Goal: Task Accomplishment & Management: Use online tool/utility

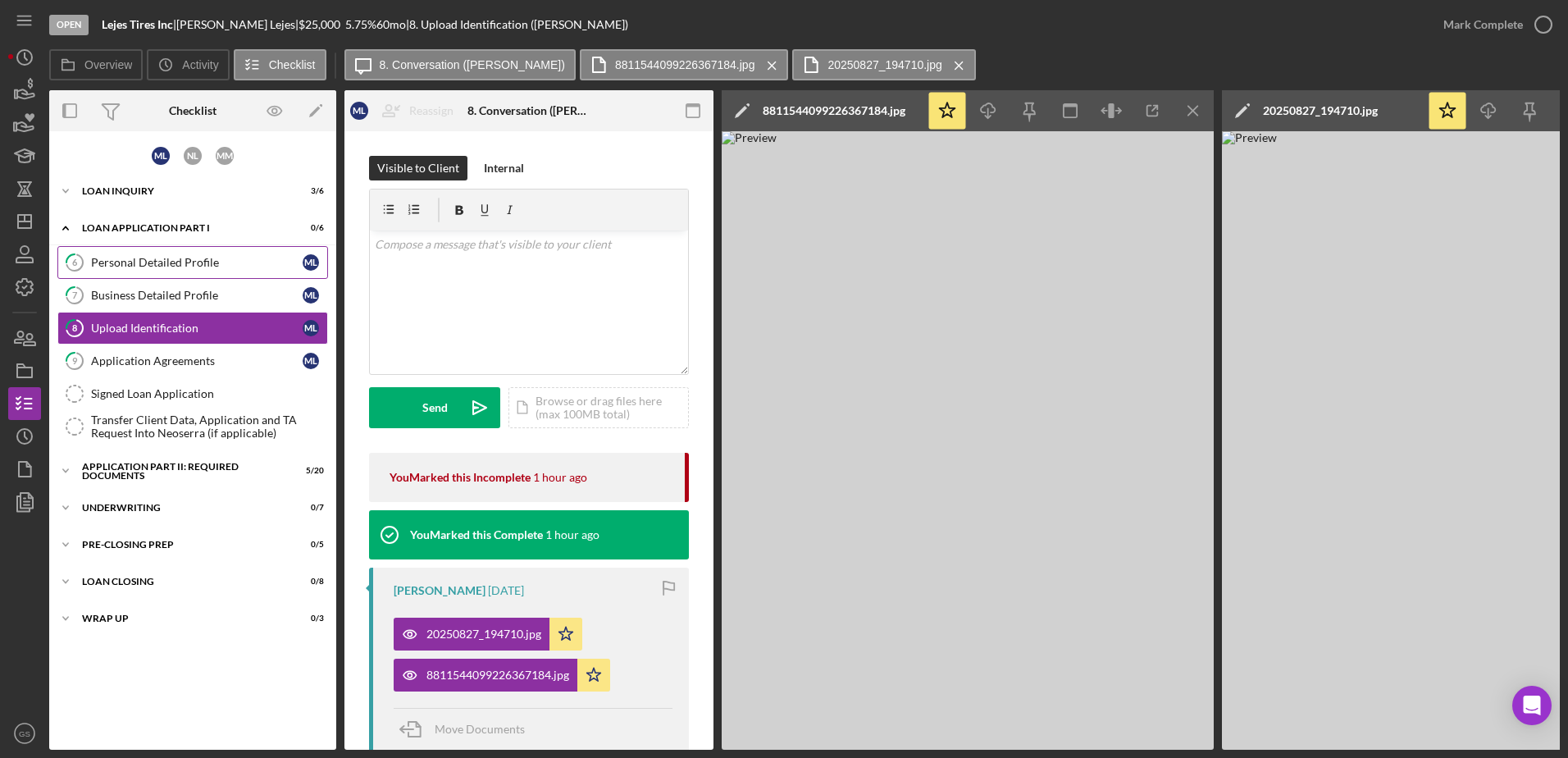
click at [201, 264] on div "Personal Detailed Profile" at bounding box center [197, 262] width 211 height 13
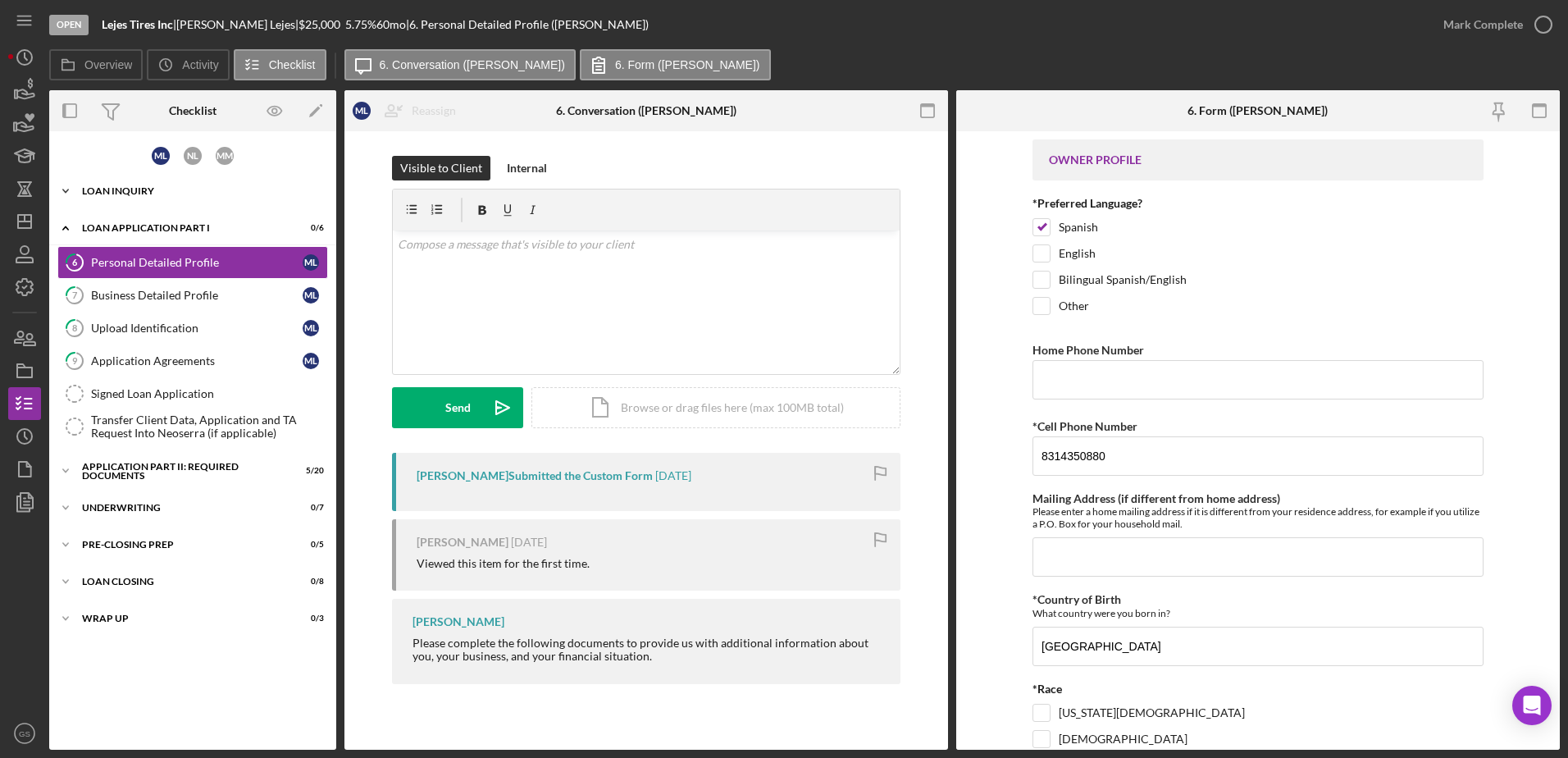
click at [200, 190] on div "Loan Inquiry" at bounding box center [198, 191] width 233 height 10
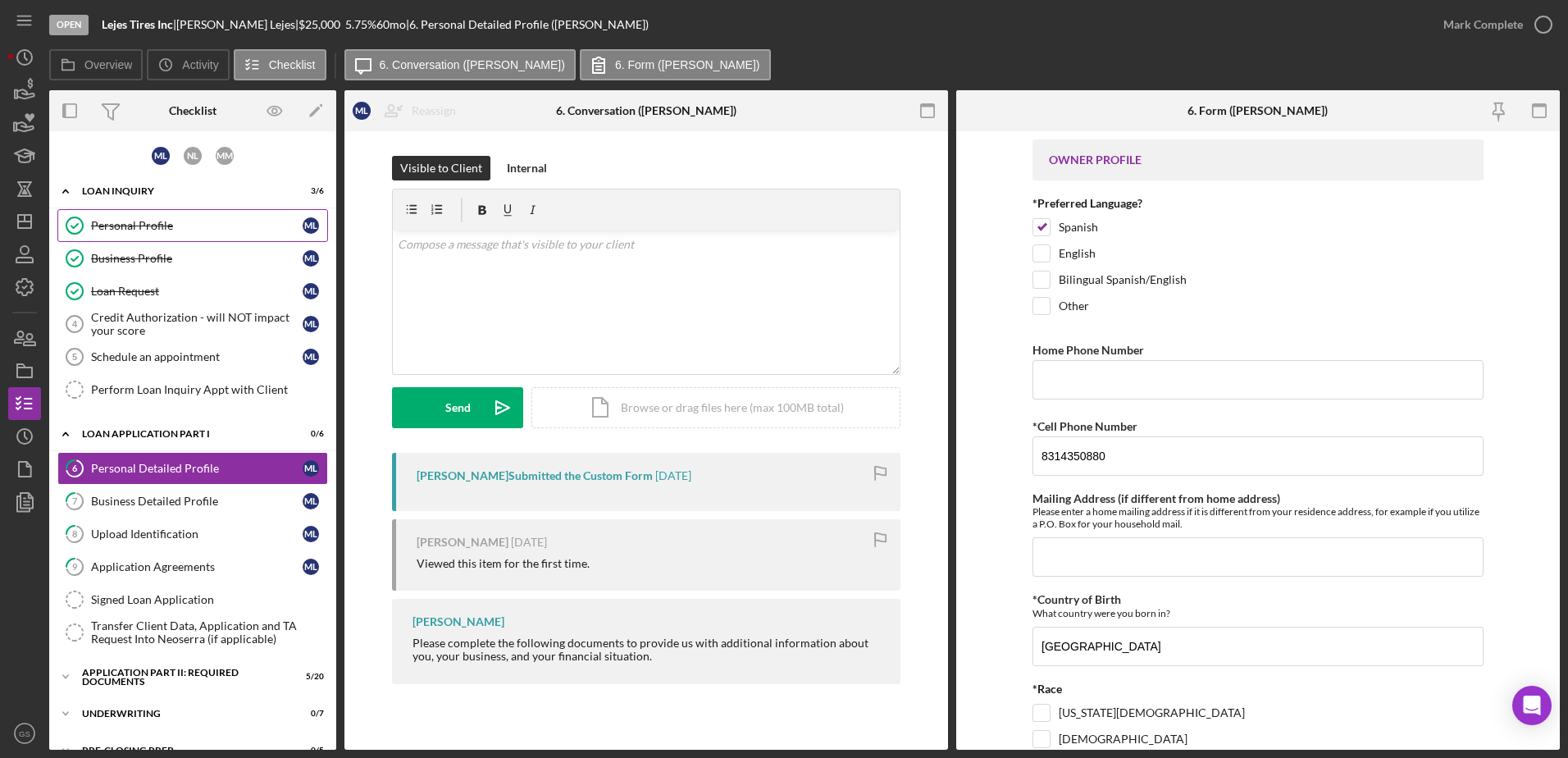
click at [186, 234] on link "Personal Profile Personal Profile M L" at bounding box center [193, 226] width 271 height 33
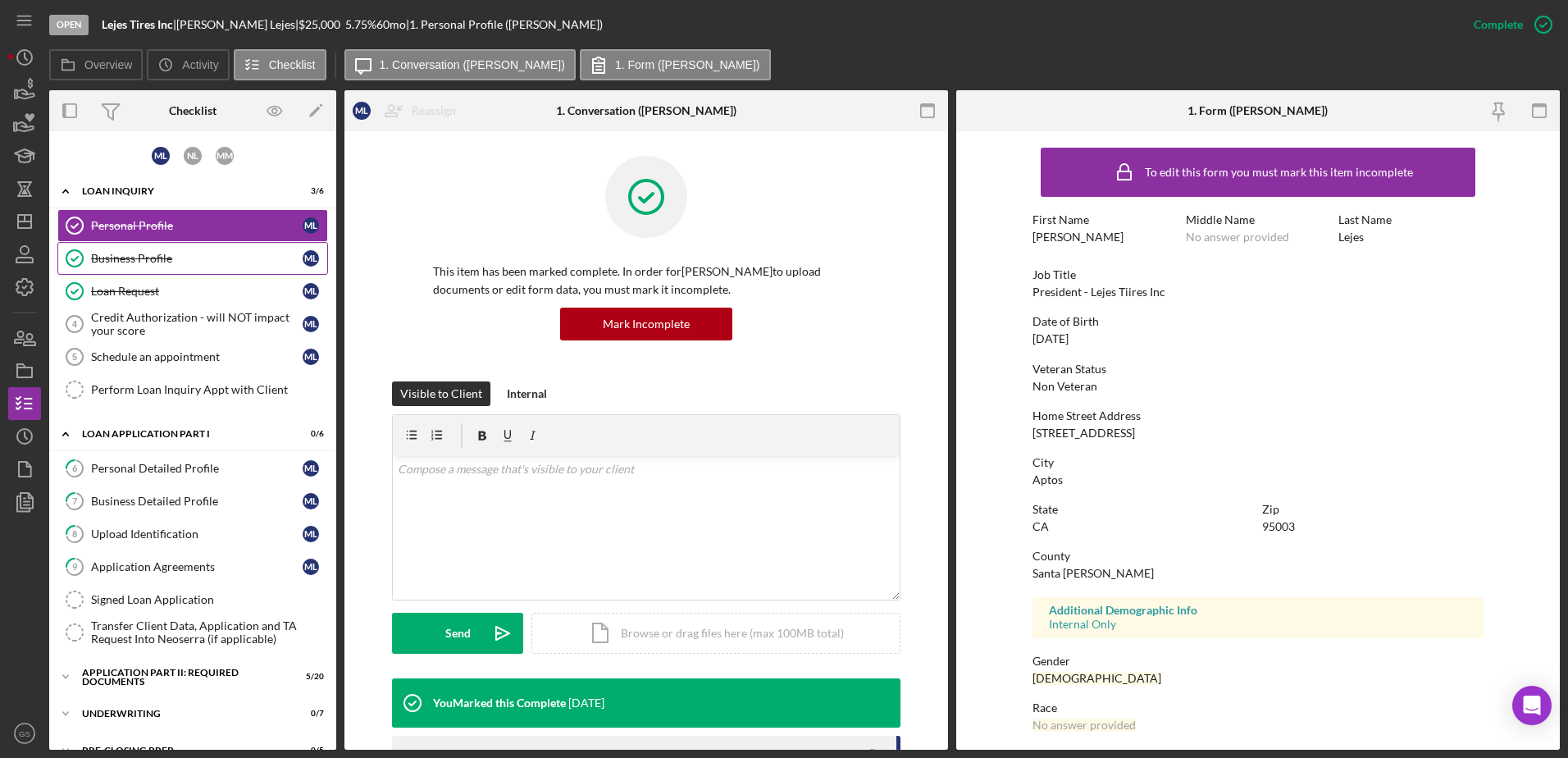
click at [189, 248] on link "Business Profile Business Profile M L" at bounding box center [193, 258] width 271 height 33
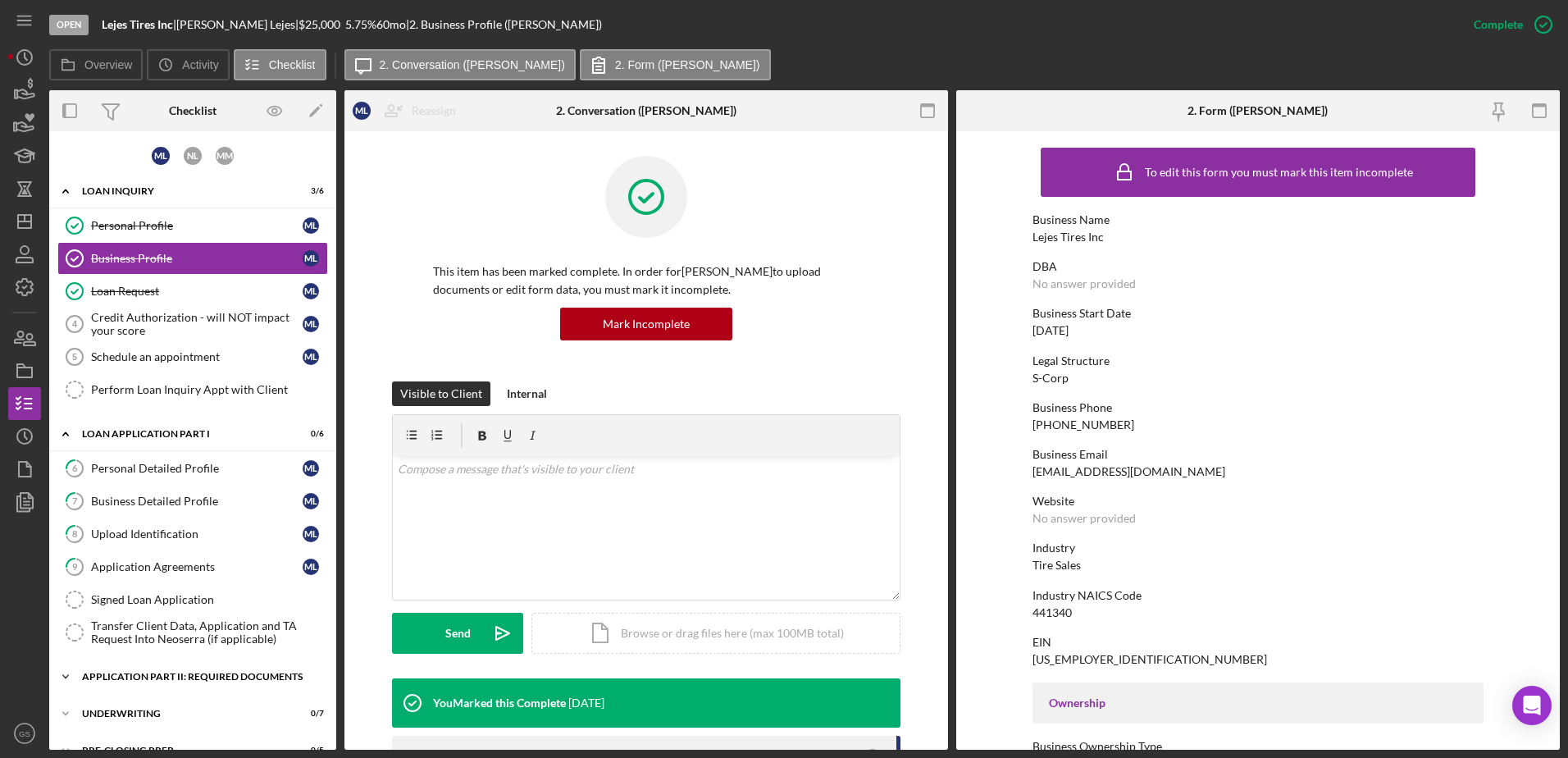
drag, startPoint x: 159, startPoint y: 597, endPoint x: 156, endPoint y: 679, distance: 82.1
click at [22, 212] on icon "Icon/Dashboard" at bounding box center [24, 221] width 41 height 41
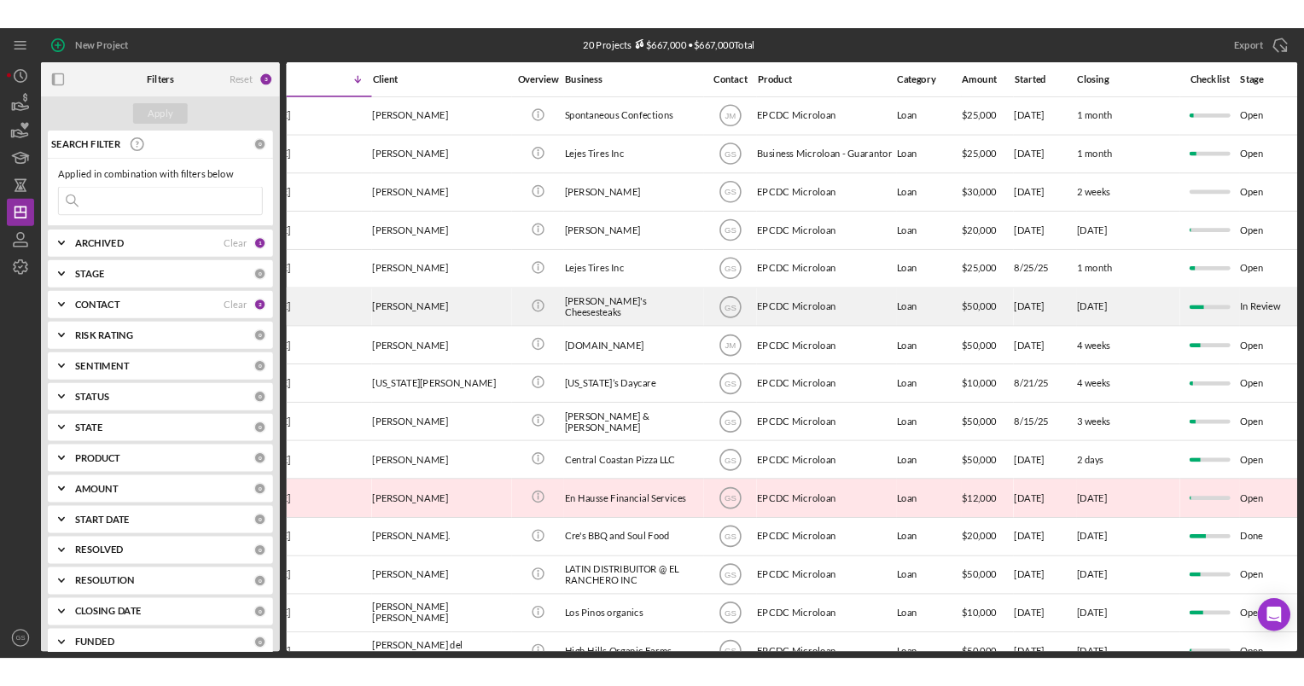
scroll to position [0, 85]
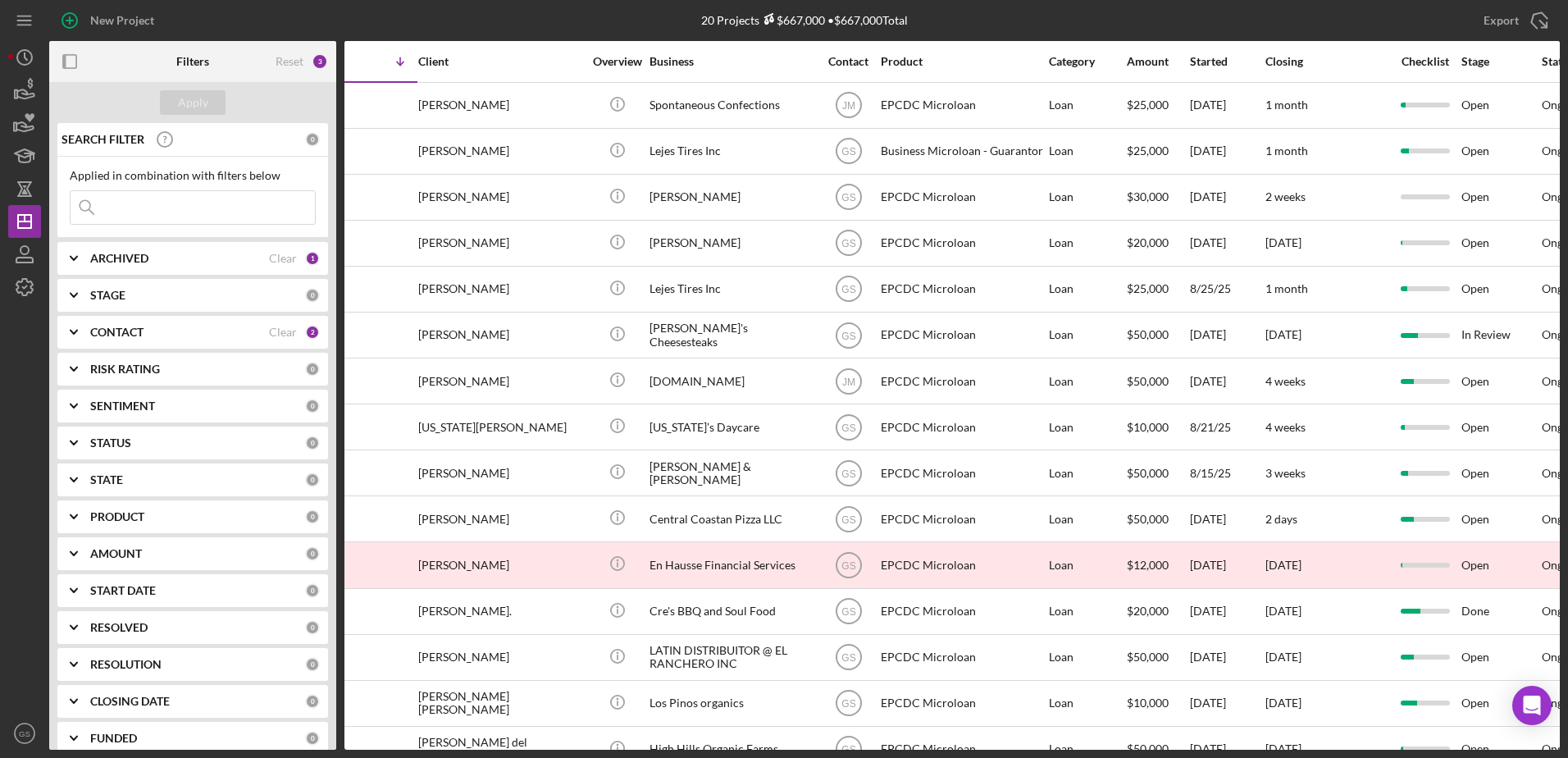
click at [9, 205] on button "Icon/Dashboard Dashboard" at bounding box center [25, 221] width 33 height 33
click at [32, 274] on icon "button" at bounding box center [24, 286] width 41 height 41
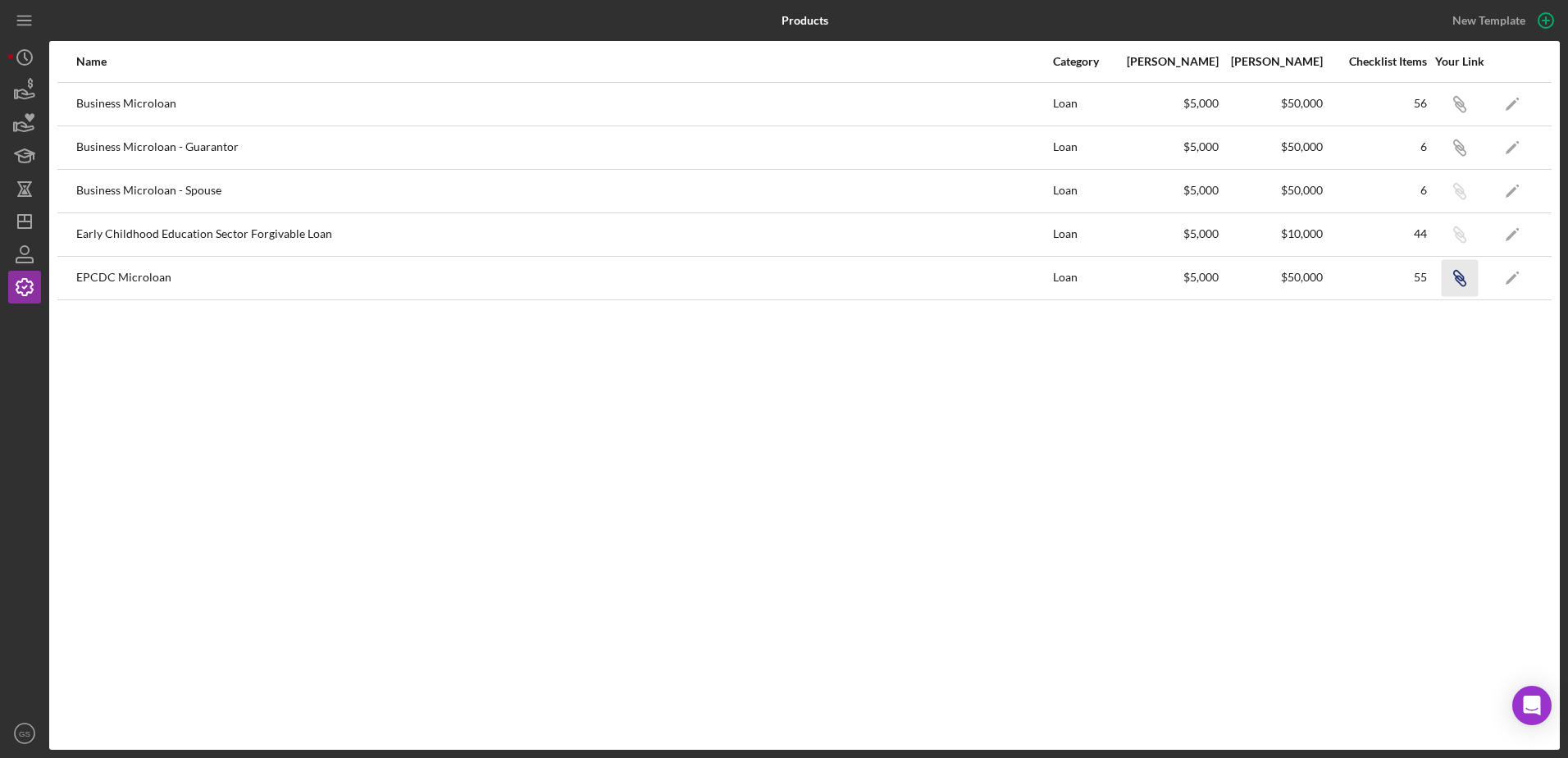
click at [1252, 281] on icon "button" at bounding box center [1458, 276] width 10 height 10
click at [1252, 277] on icon "button" at bounding box center [1458, 276] width 10 height 10
